Goal: Information Seeking & Learning: Learn about a topic

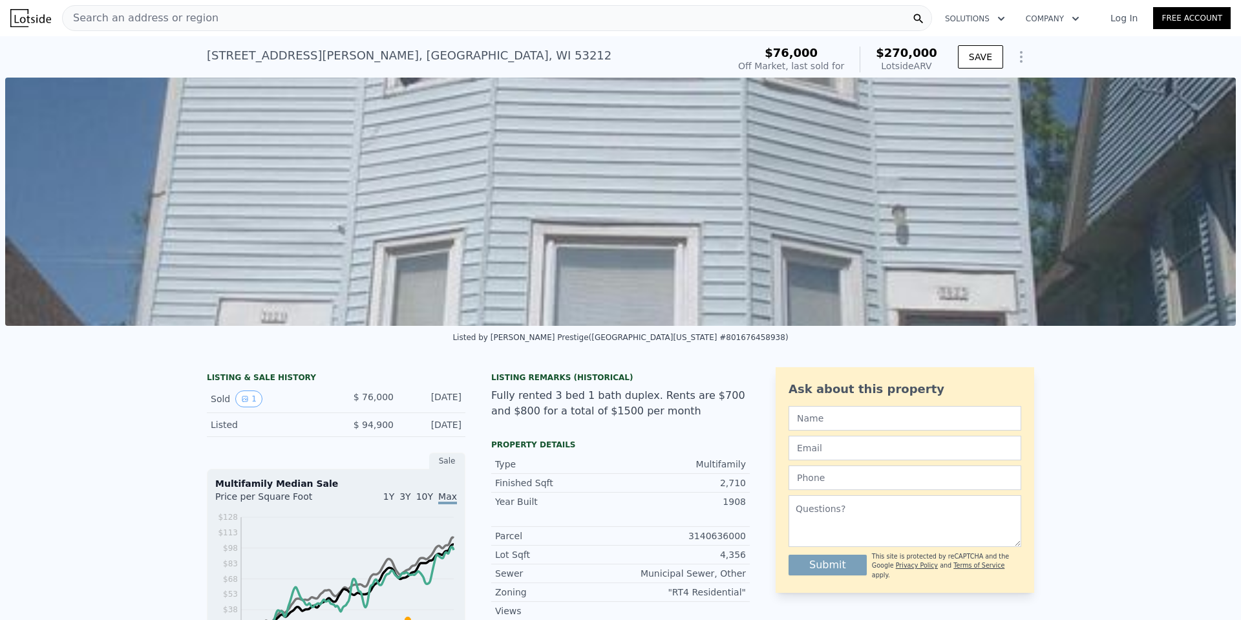
click at [648, 230] on img at bounding box center [620, 202] width 1231 height 248
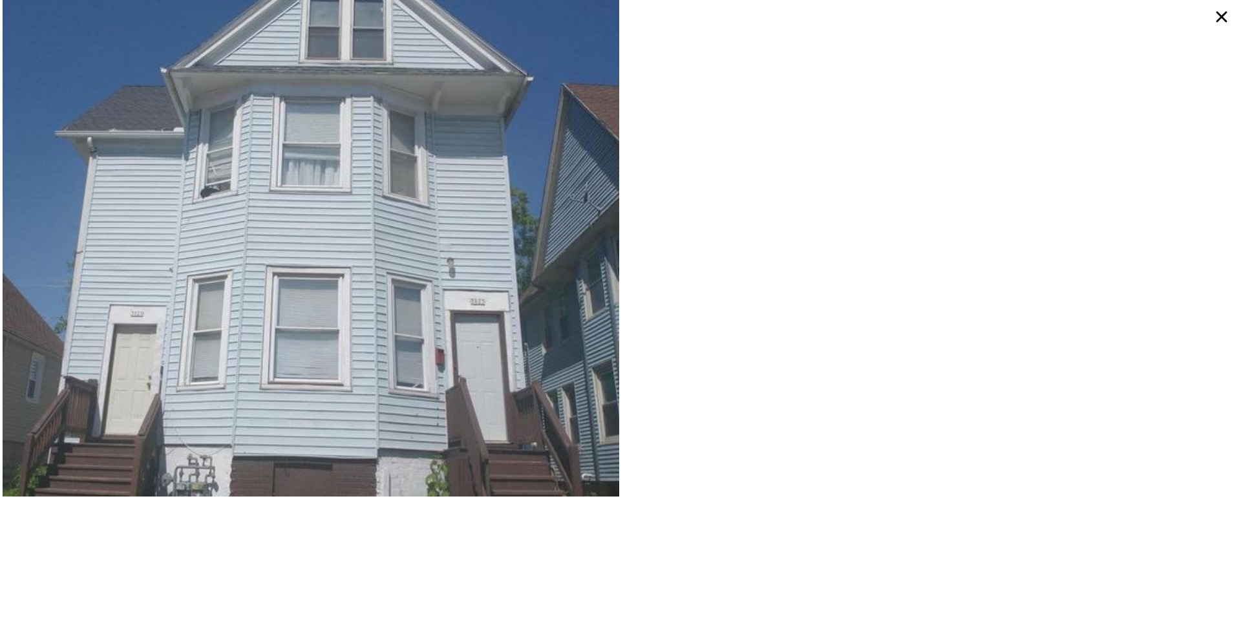
scroll to position [319, 0]
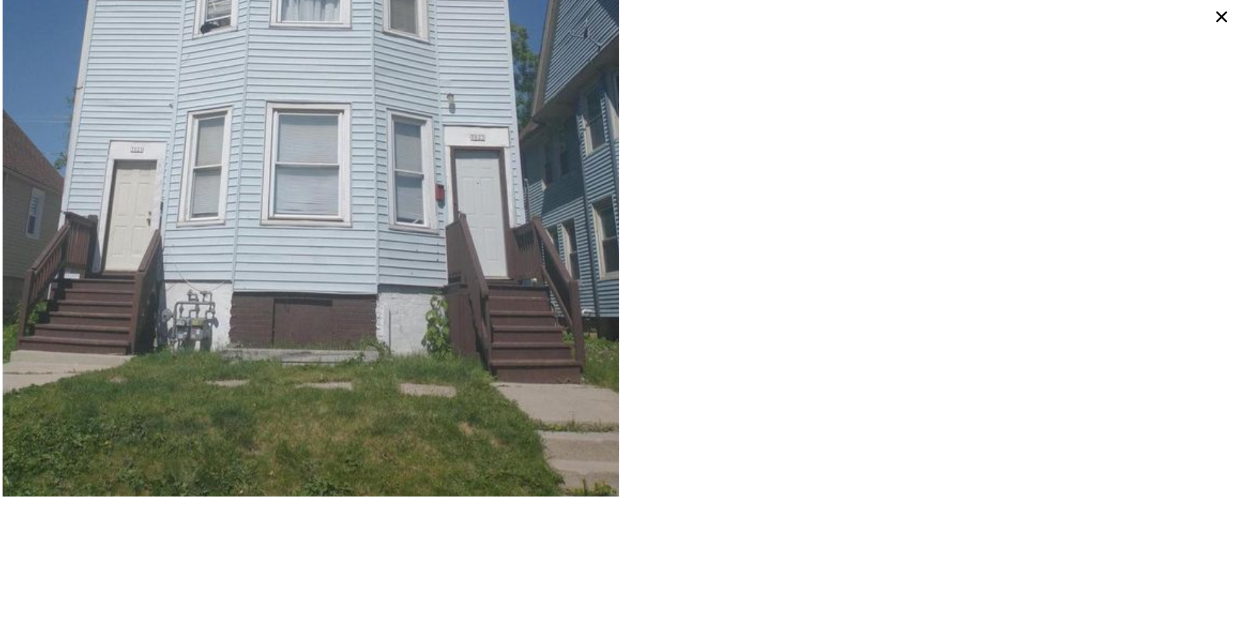
click at [1220, 12] on icon at bounding box center [1221, 16] width 23 height 23
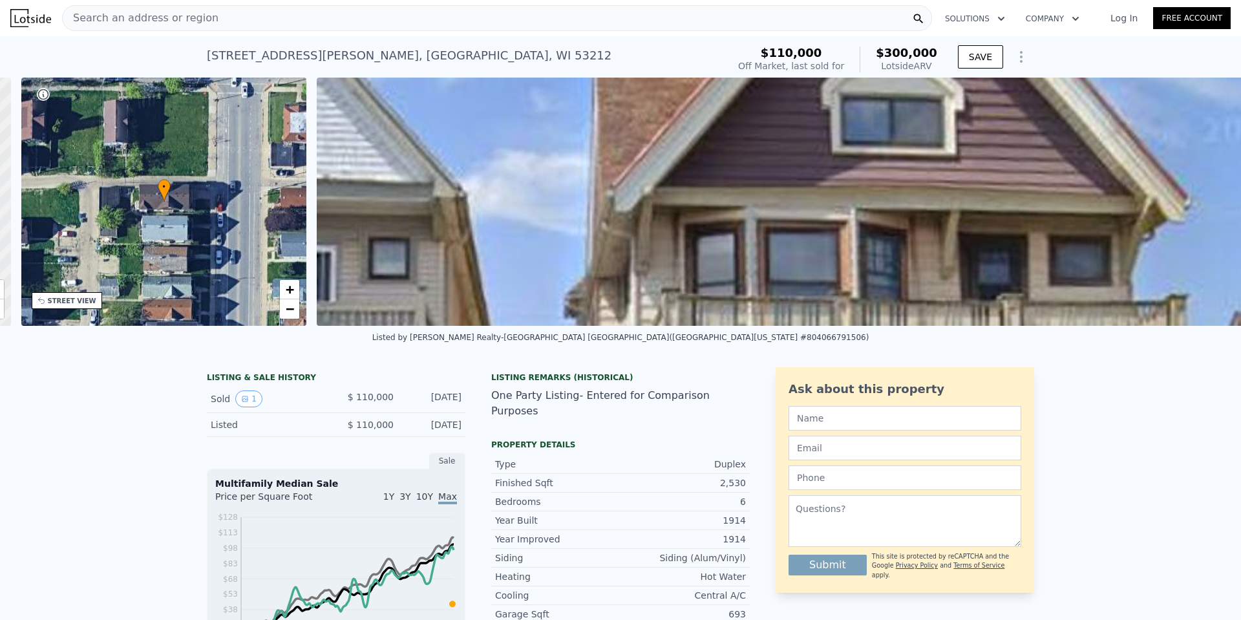
scroll to position [0, 301]
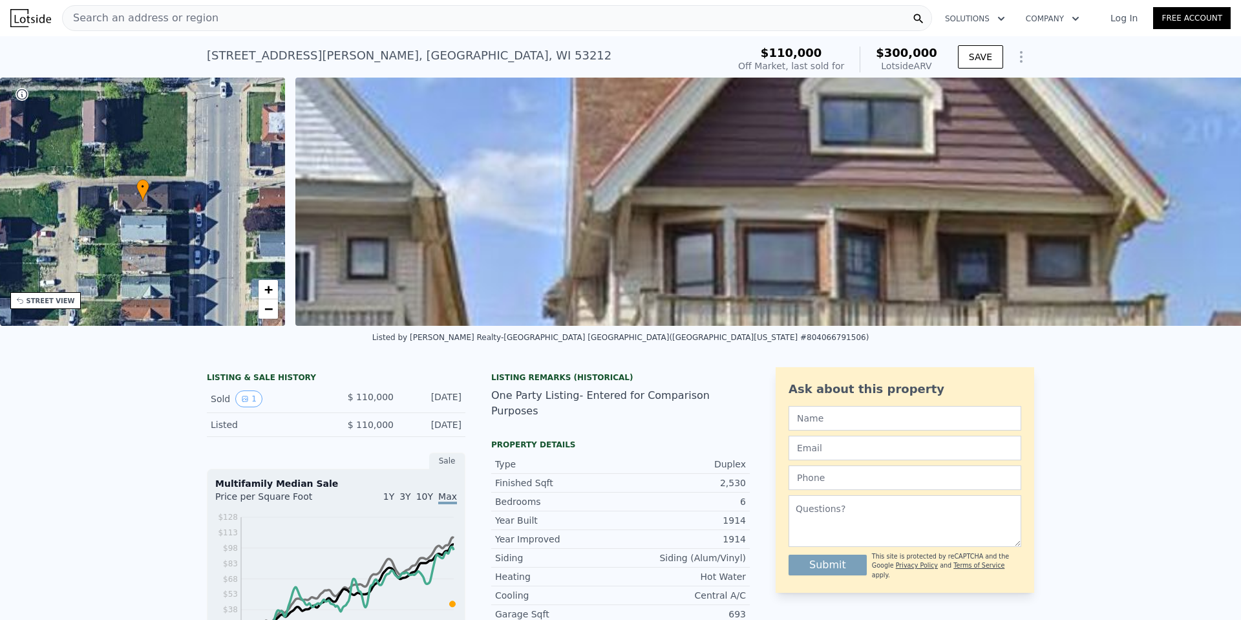
click at [239, 20] on div "Search an address or region" at bounding box center [497, 18] width 870 height 26
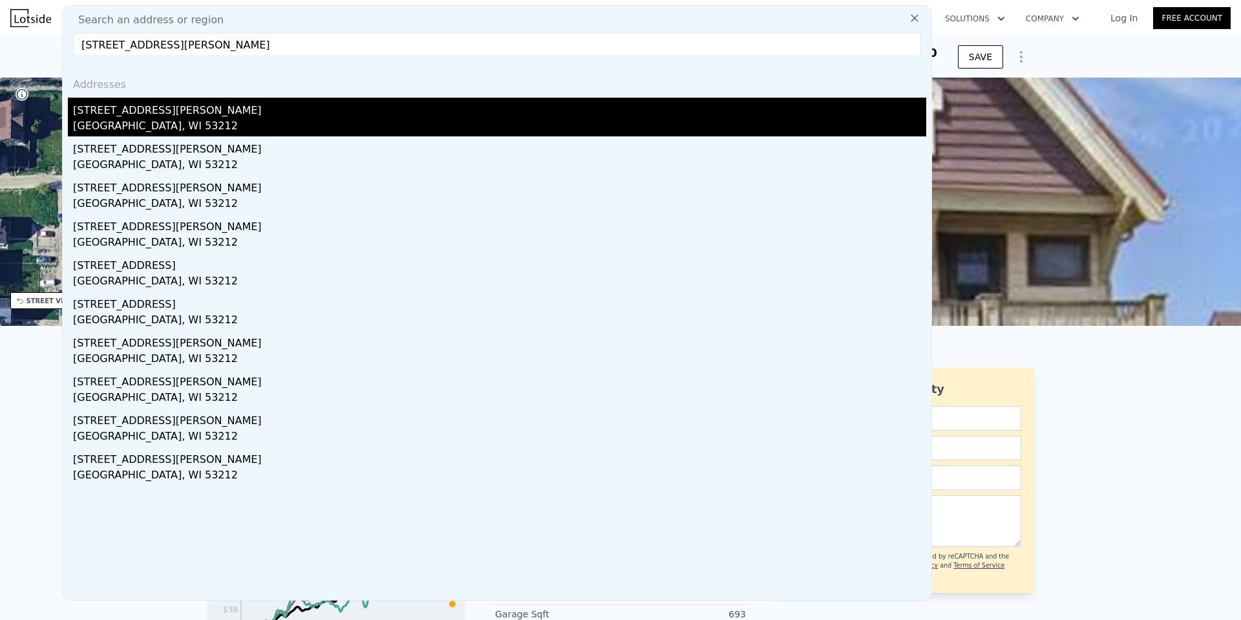
type input "138 East Chambers STREET UNIT 140, Milwaukee, WI 53212"
click at [127, 132] on div "Milwaukee, WI 53212" at bounding box center [500, 127] width 854 height 18
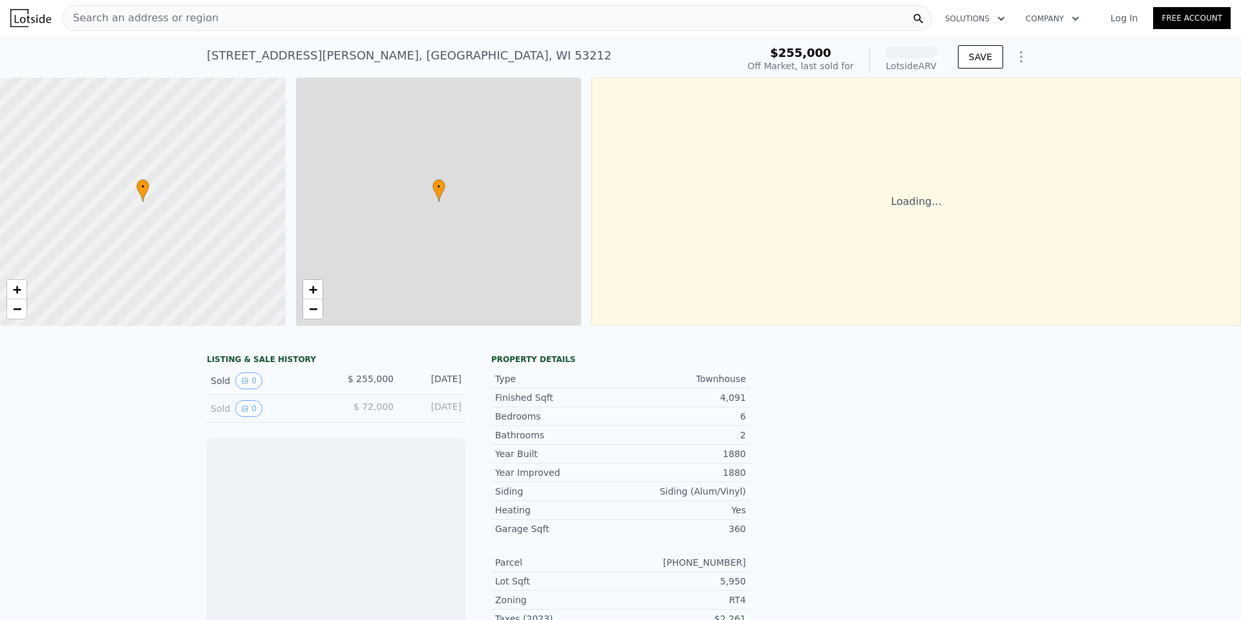
scroll to position [0, 5]
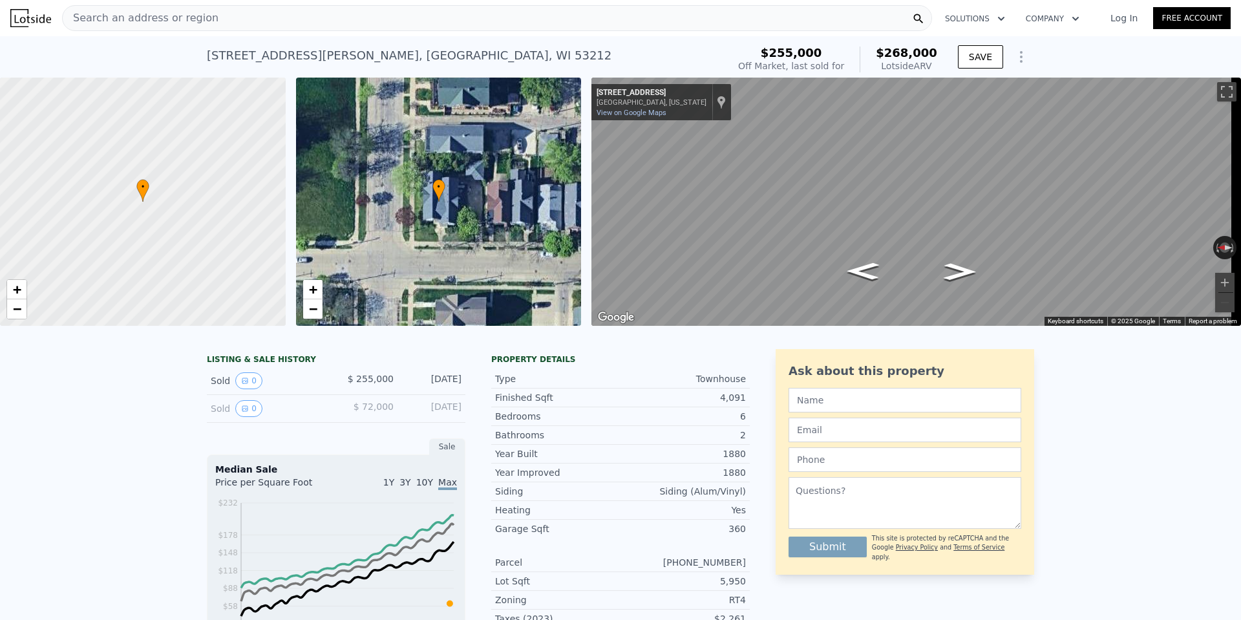
click at [136, 12] on span "Search an address or region" at bounding box center [141, 18] width 156 height 16
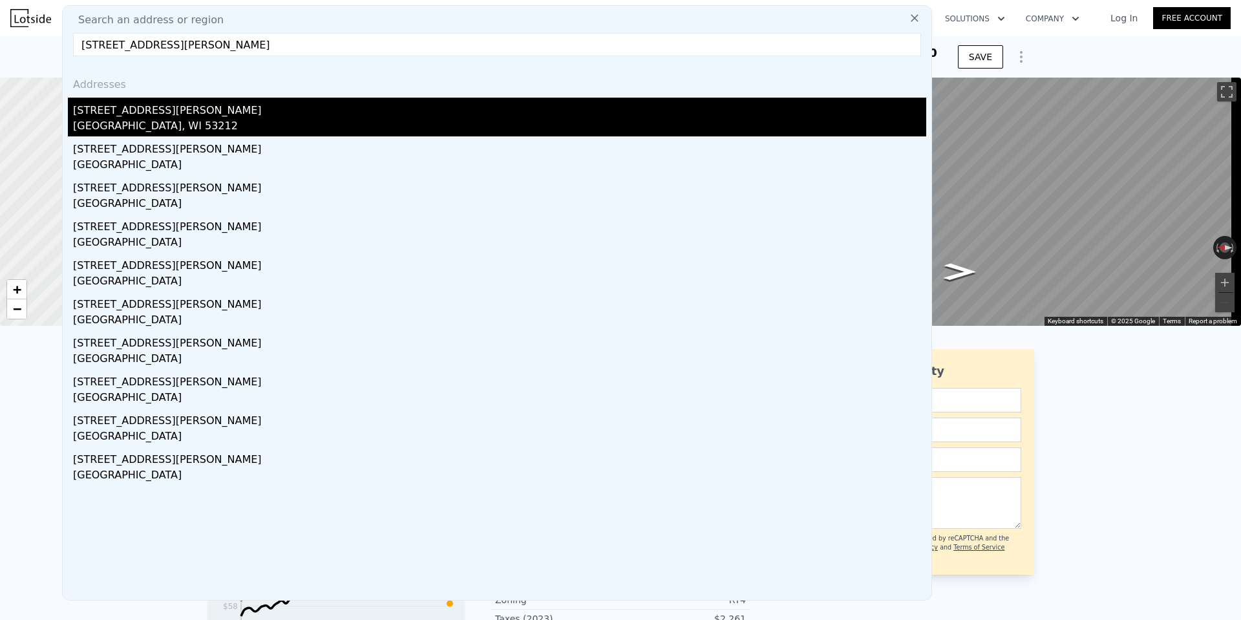
type input "2728 North Vel R Phillips AVENUE #2730, Milwaukee, WI 53212"
click at [237, 107] on div "2728 N Vel R Phillips Ave # 2730" at bounding box center [500, 108] width 854 height 21
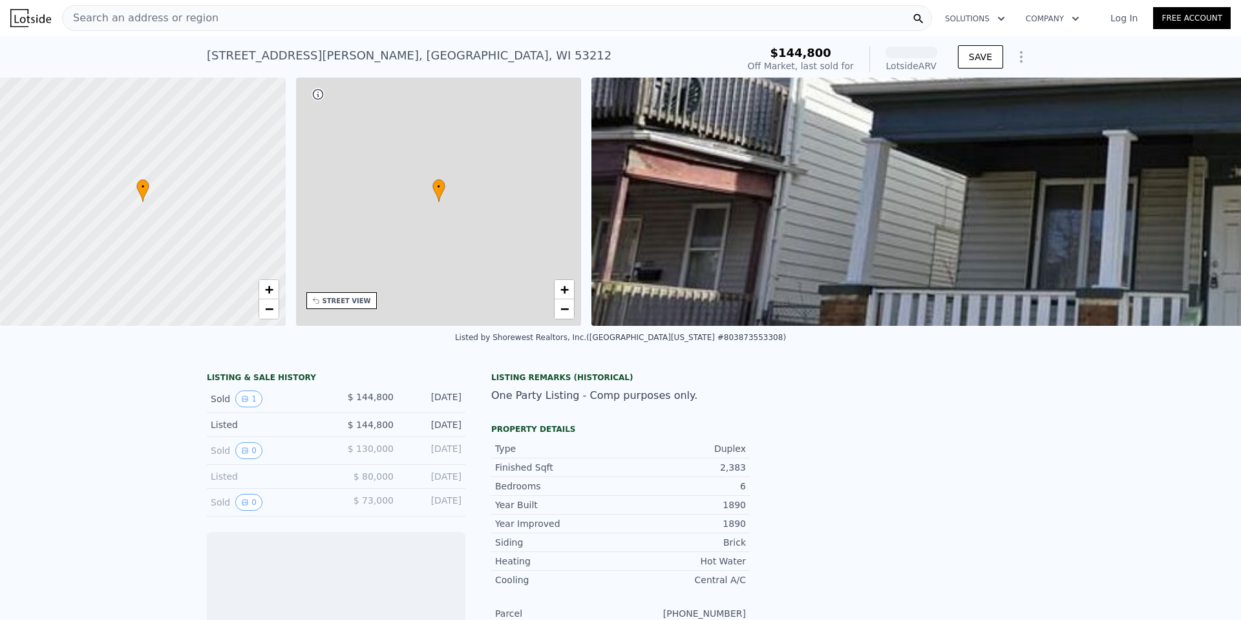
scroll to position [0, 301]
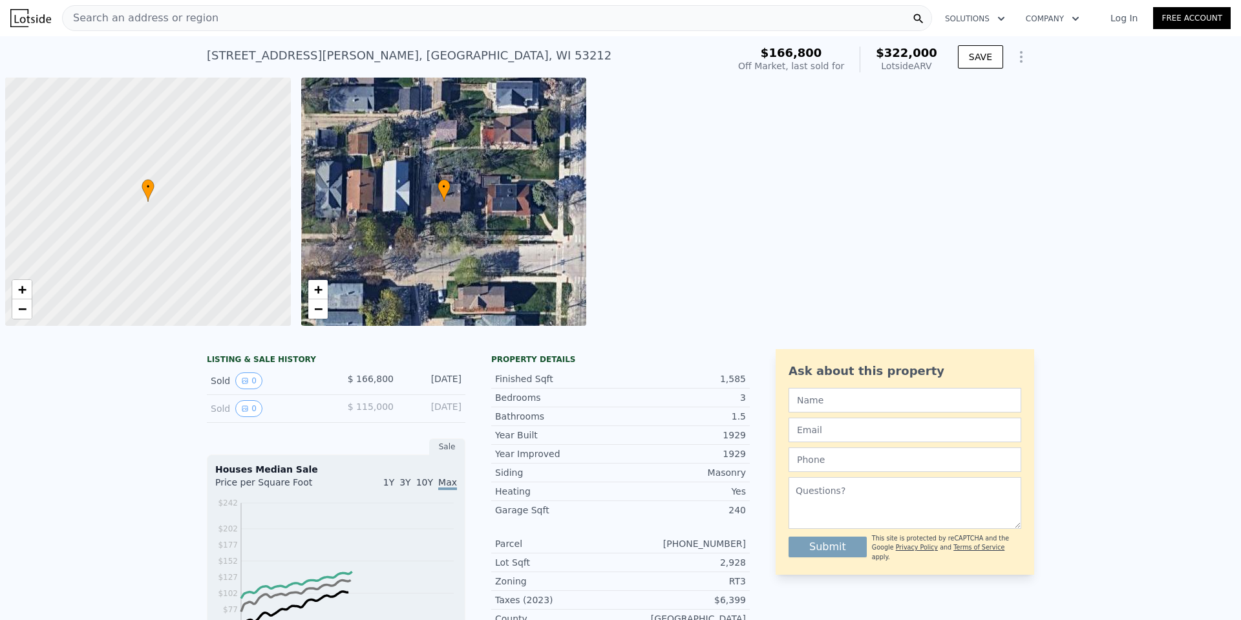
scroll to position [0, 5]
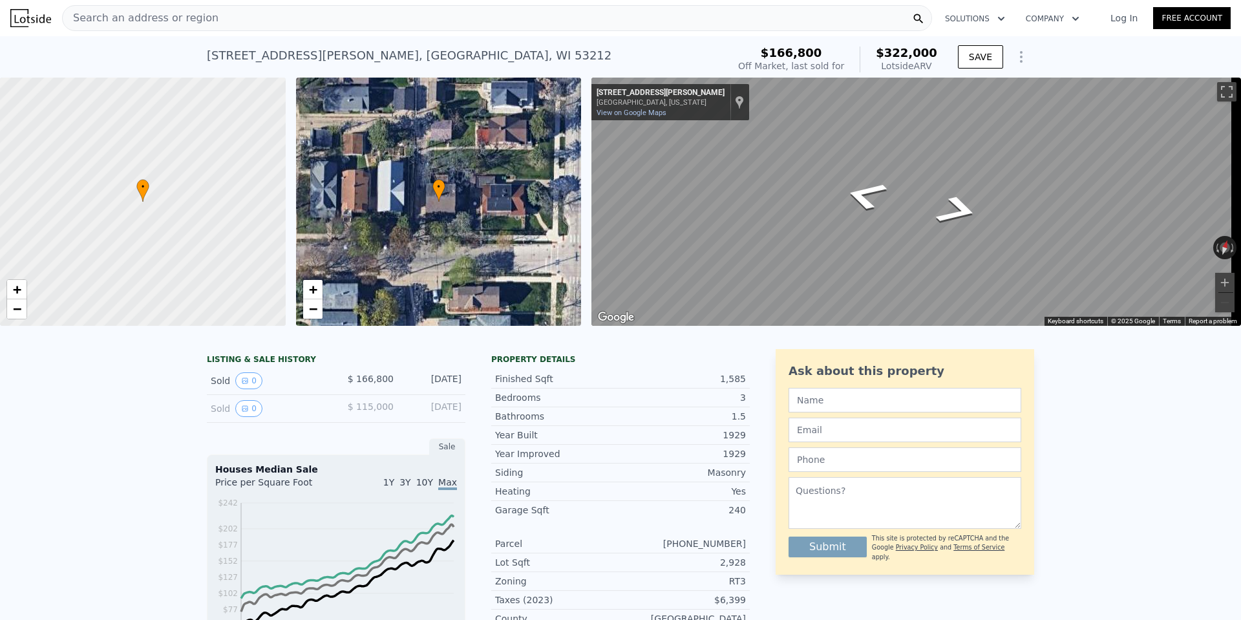
click at [113, 12] on span "Search an address or region" at bounding box center [141, 18] width 156 height 16
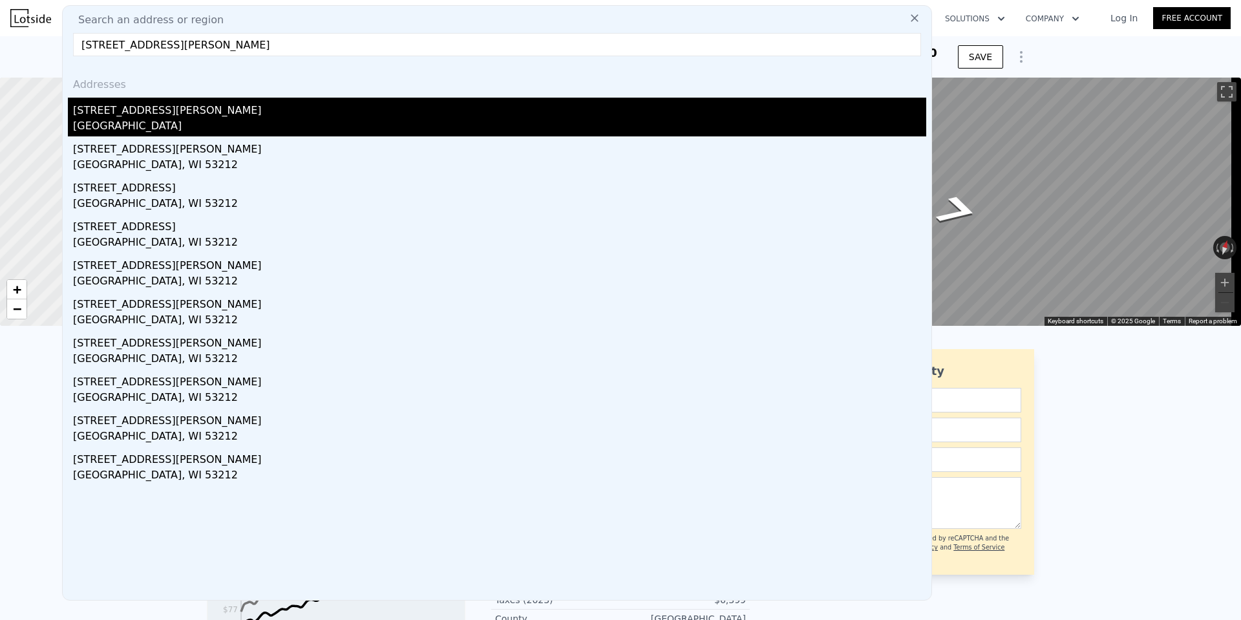
type input "3020 N Richards St, Milwaukee, WI 53212"
click at [101, 116] on div "3020 N Richards St" at bounding box center [500, 108] width 854 height 21
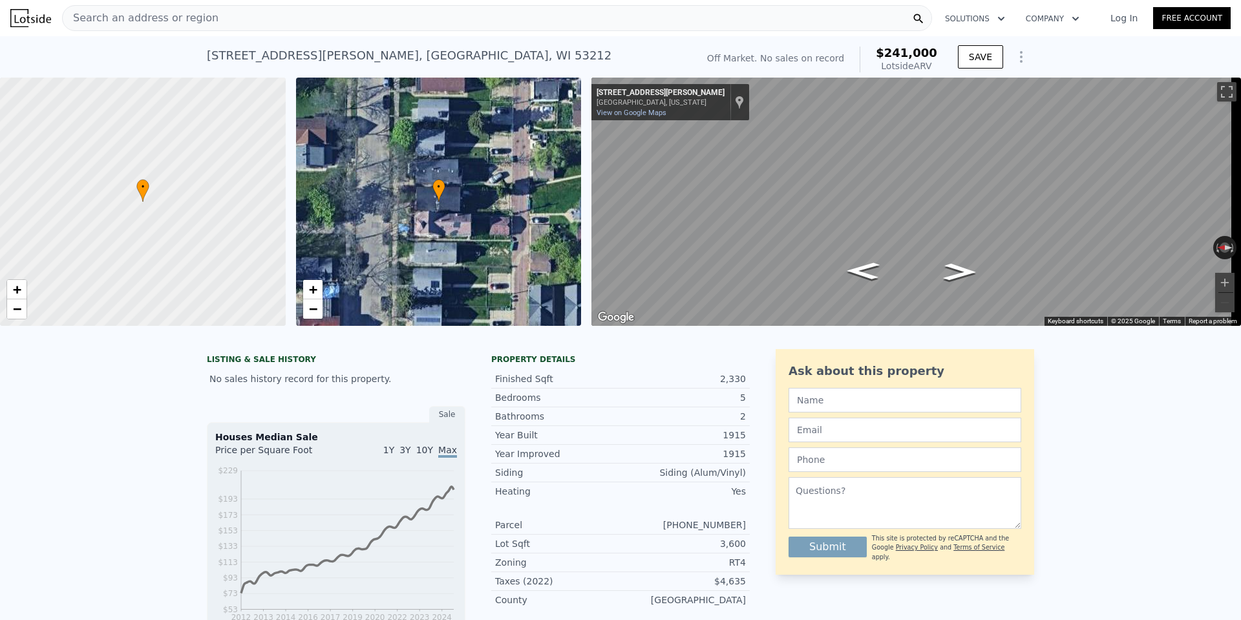
click at [247, 18] on div "Search an address or region" at bounding box center [497, 18] width 870 height 26
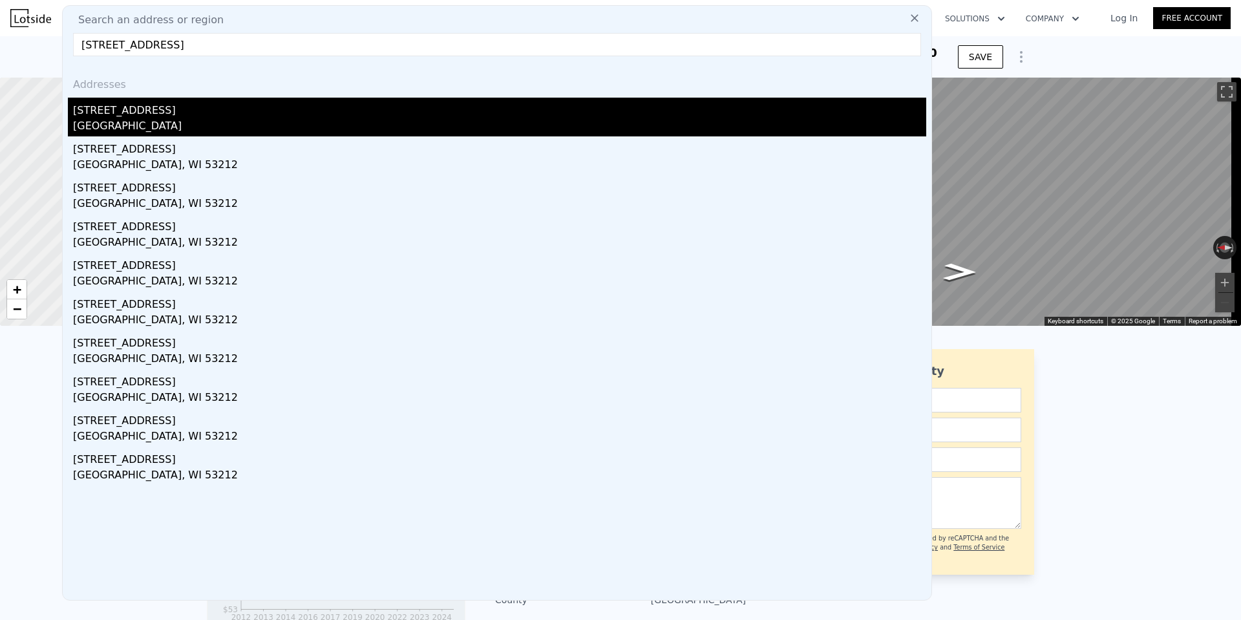
type input "240 East Concordia AVENUE UNIT 242, Milwaukee, WI 53212"
click at [129, 116] on div "240 E Concordia Ave # 242" at bounding box center [500, 108] width 854 height 21
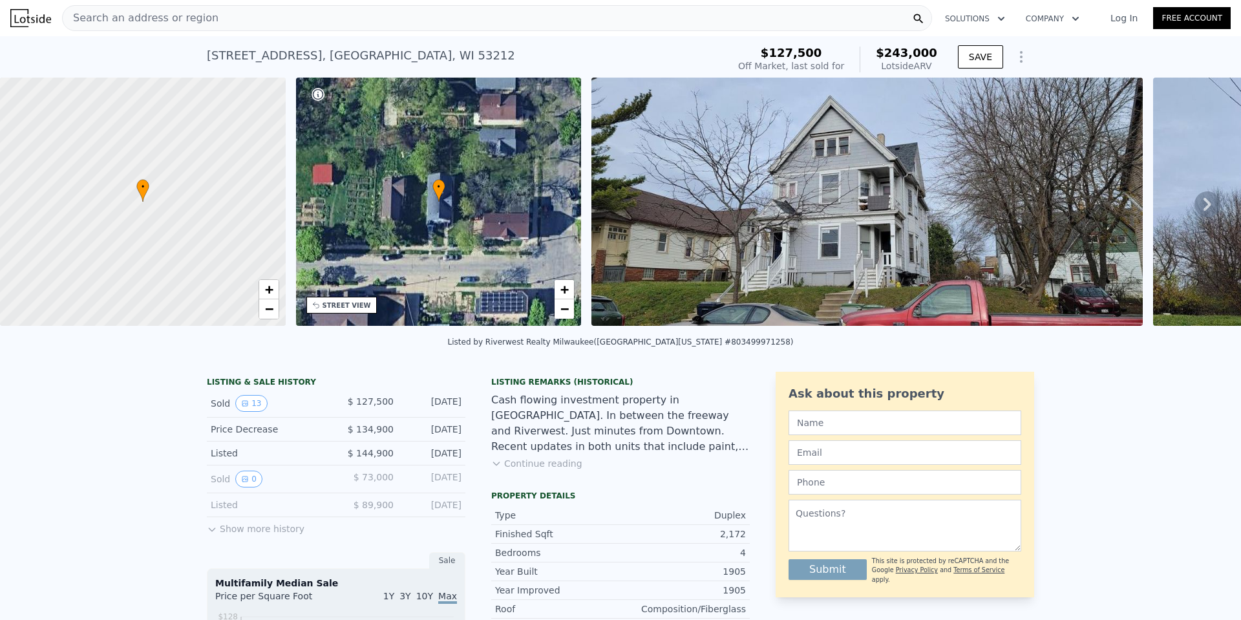
click at [729, 257] on img at bounding box center [868, 202] width 552 height 248
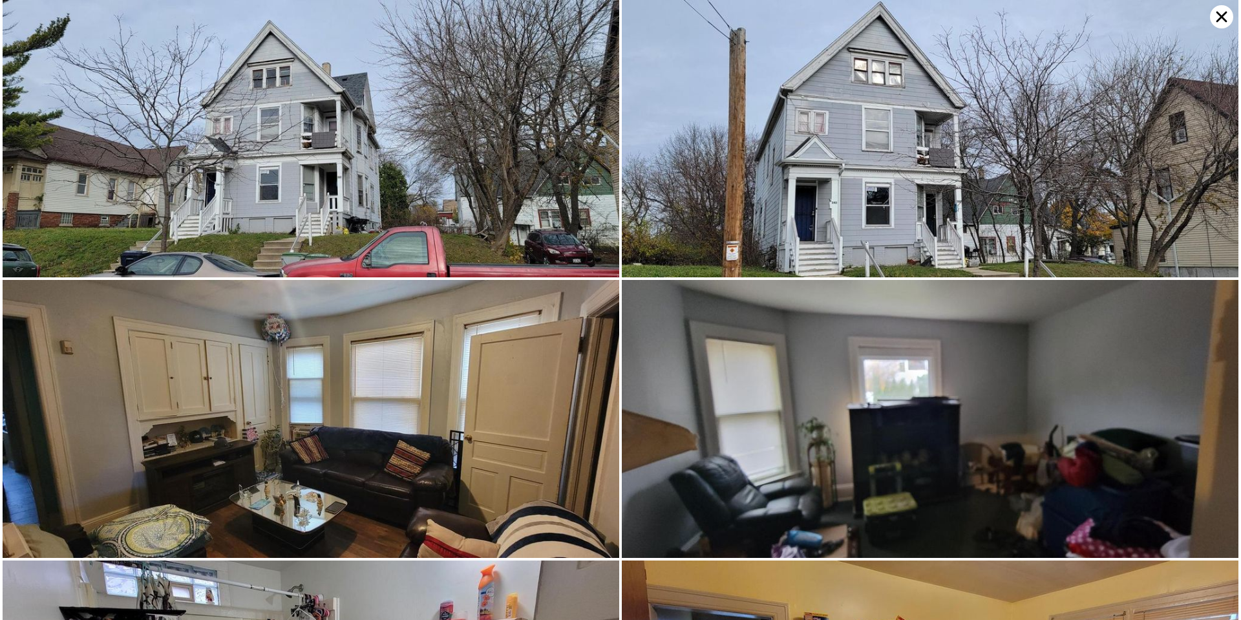
click at [1217, 20] on icon at bounding box center [1221, 16] width 23 height 23
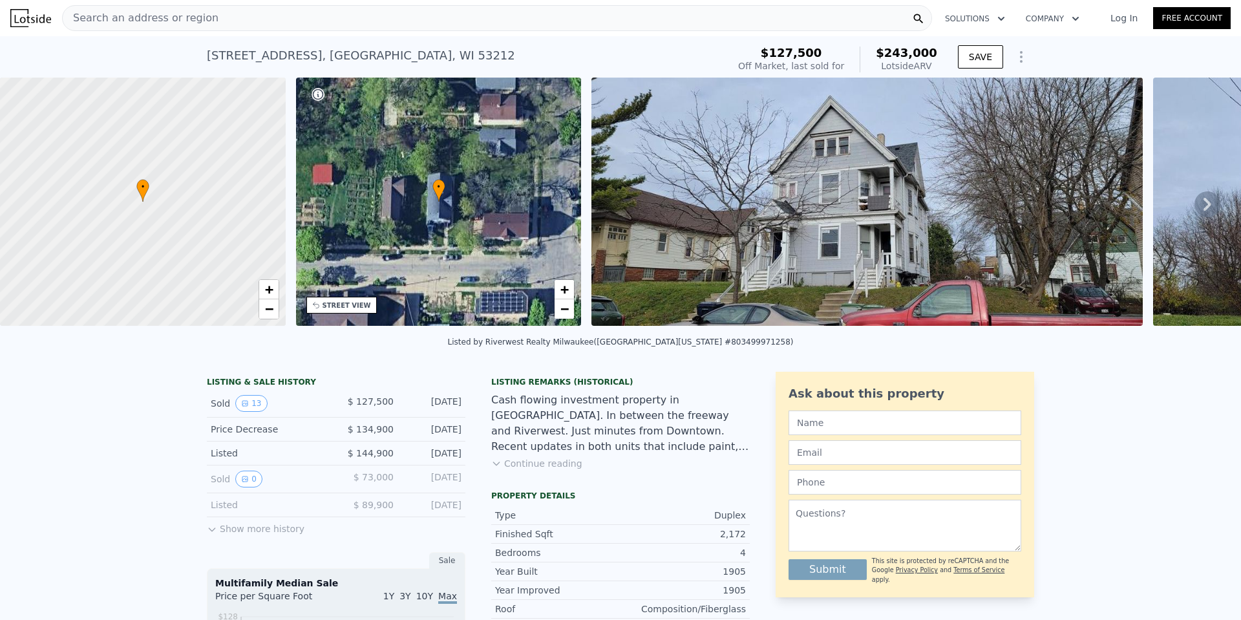
click at [850, 14] on div "Search an address or region" at bounding box center [497, 18] width 870 height 26
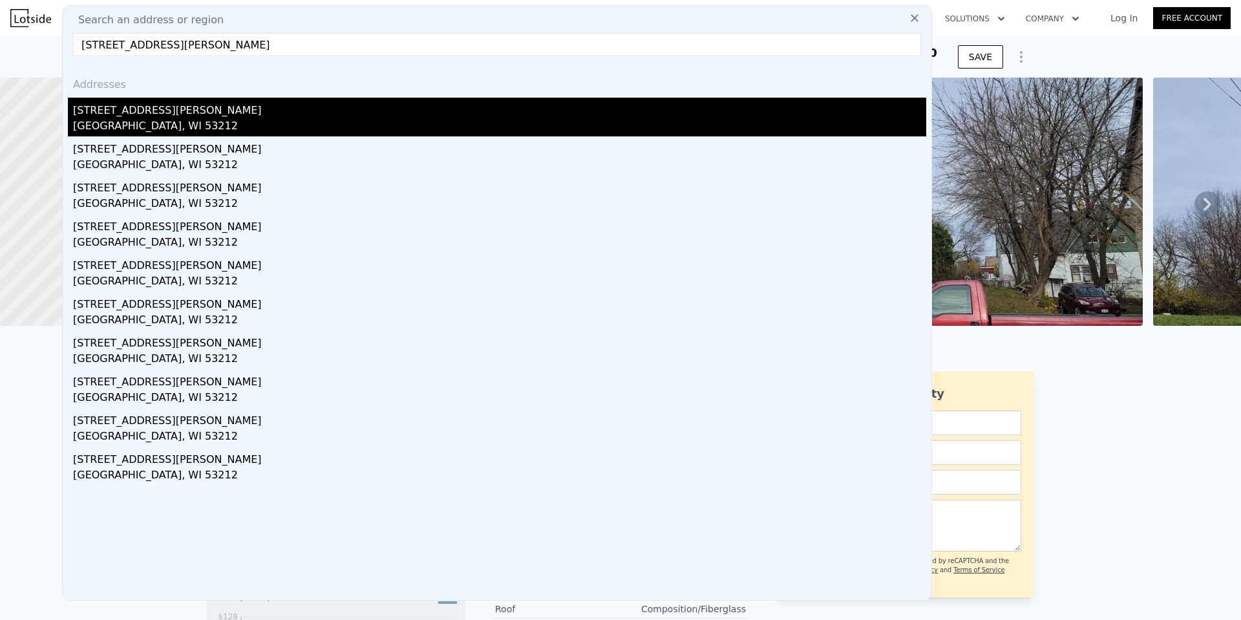
type input "102 West Auer AVENUE, Milwaukee, WI 53212"
click at [140, 111] on div "1020 E Auer Ave" at bounding box center [500, 108] width 854 height 21
type input "3"
type input "4"
type input "1"
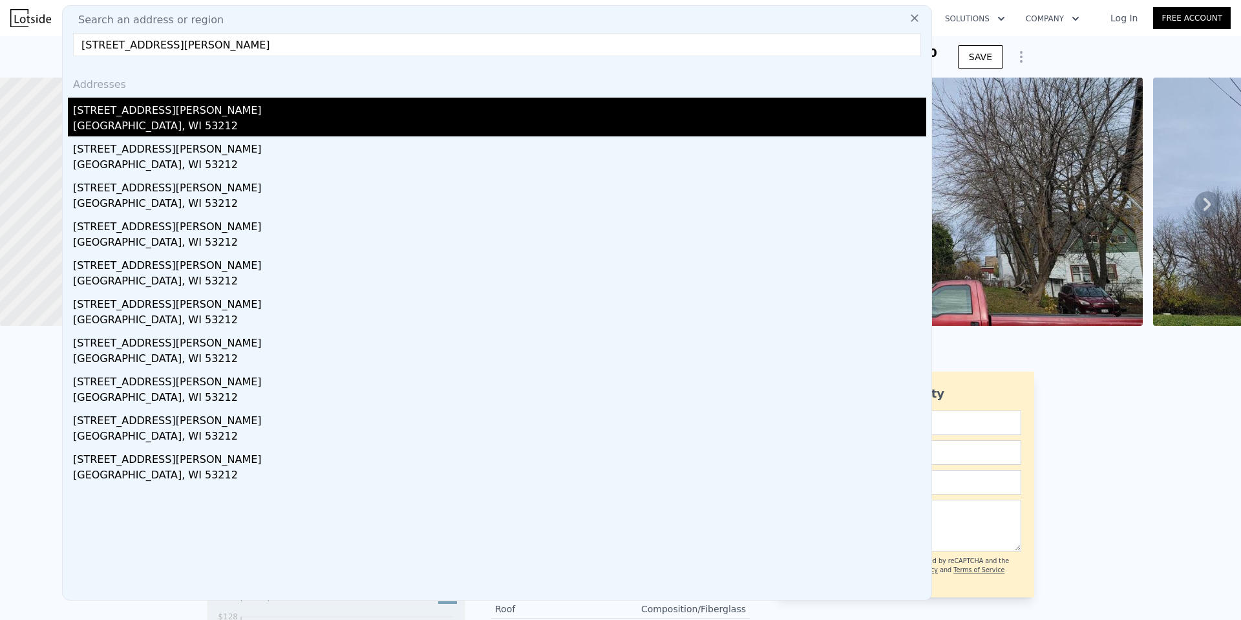
type input "3"
type input "1160"
type input "2156"
type input "2400"
type input "5227.2"
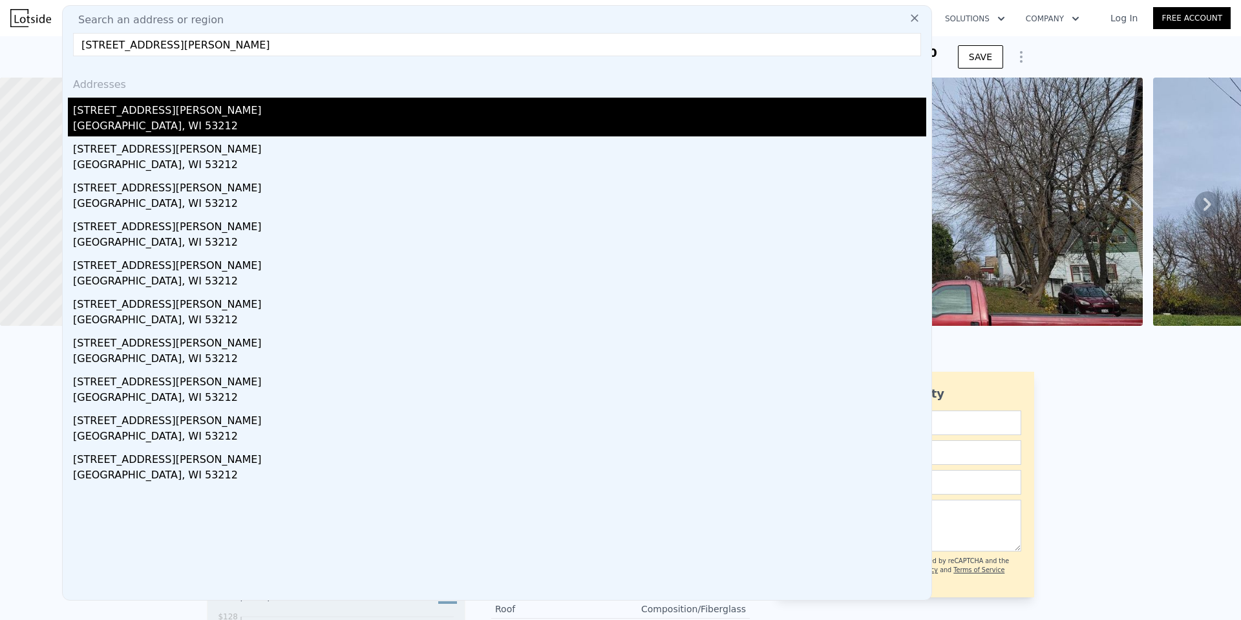
type input "$ 322,000"
type input "$ 123,748"
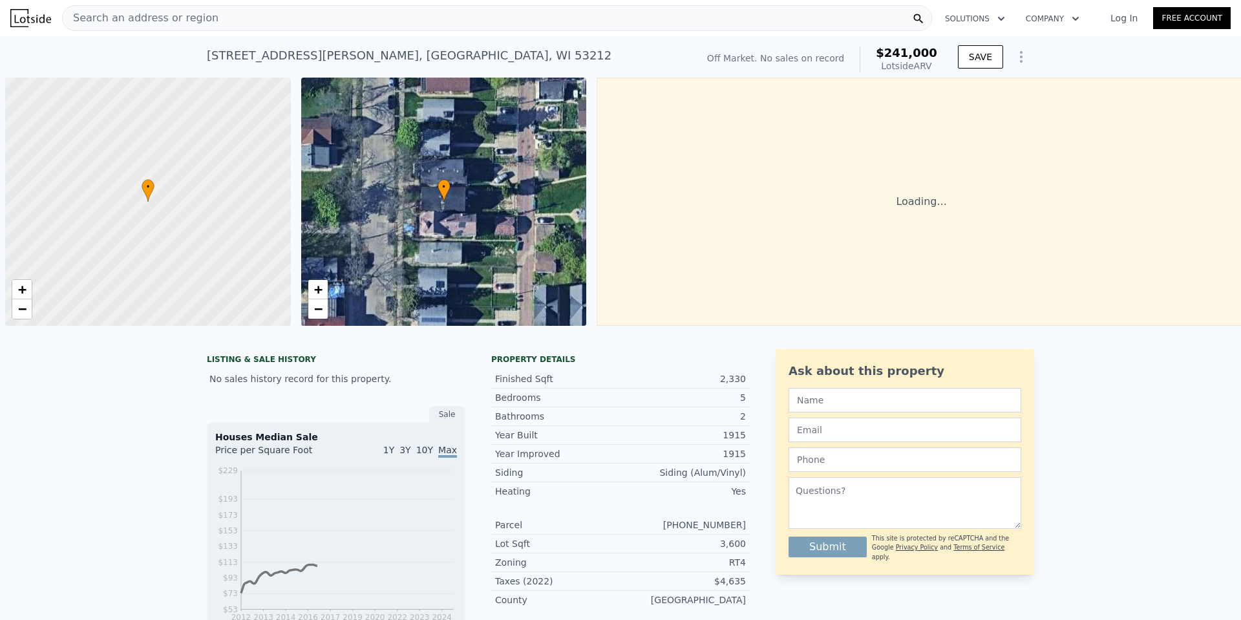
scroll to position [0, 5]
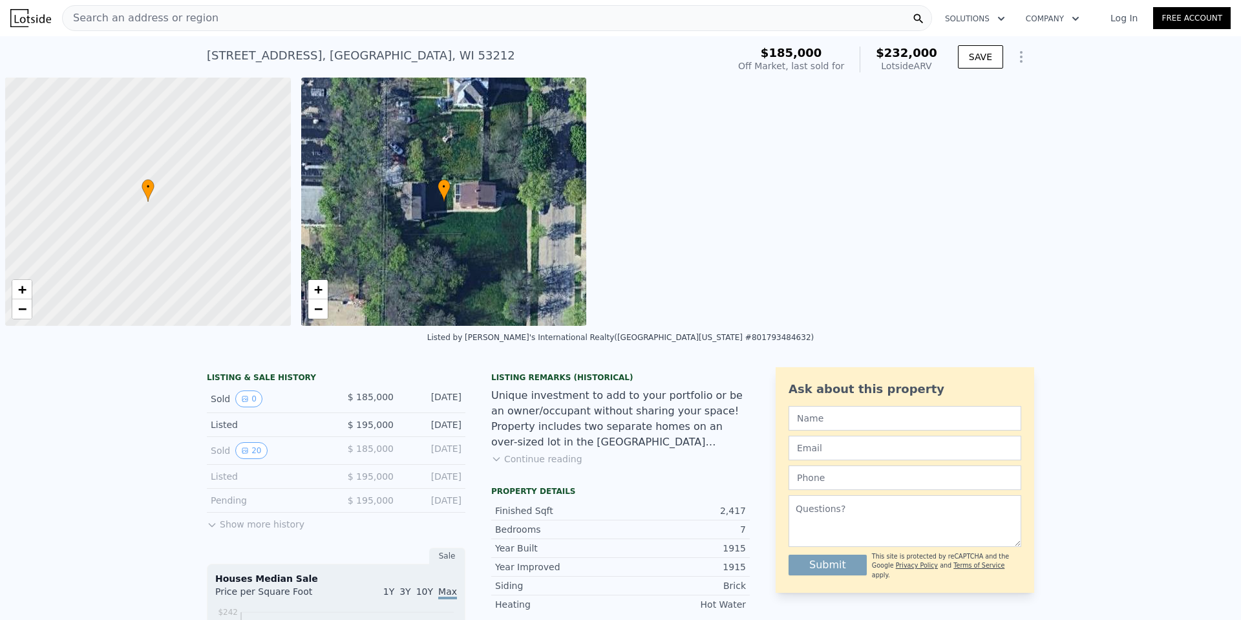
scroll to position [0, 5]
